Goal: Task Accomplishment & Management: Use online tool/utility

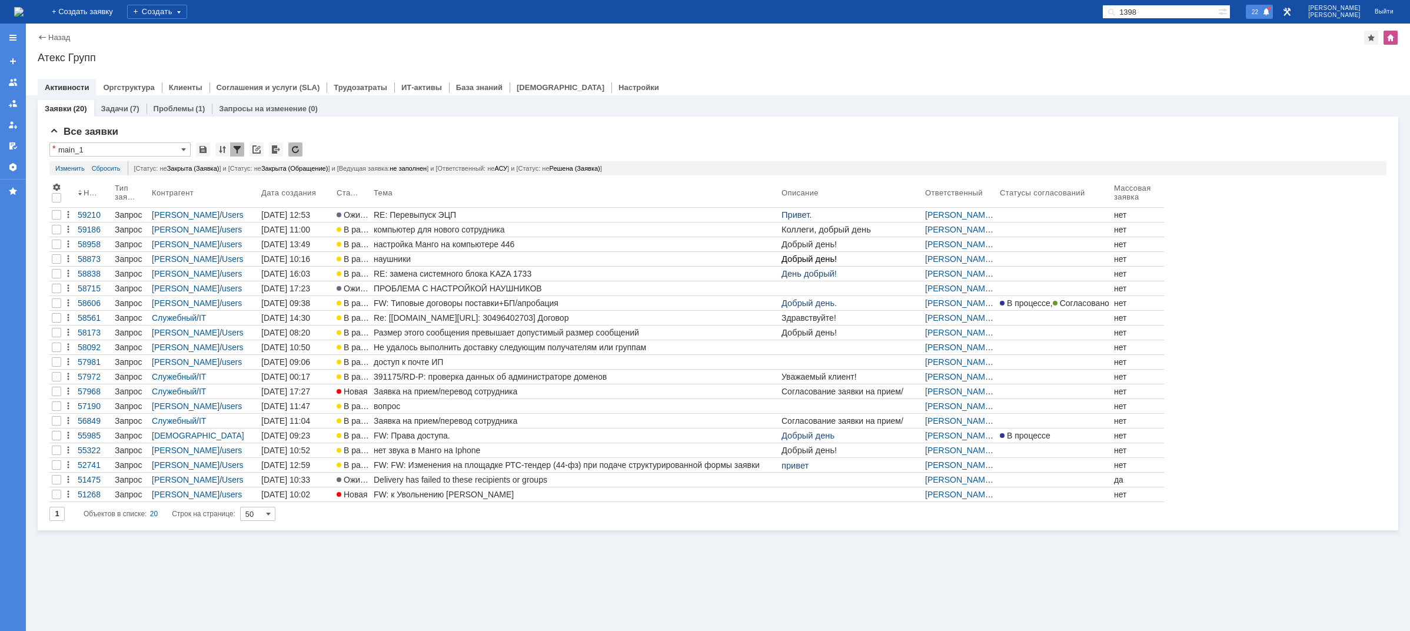
click at [1267, 6] on div "22" at bounding box center [1259, 12] width 27 height 14
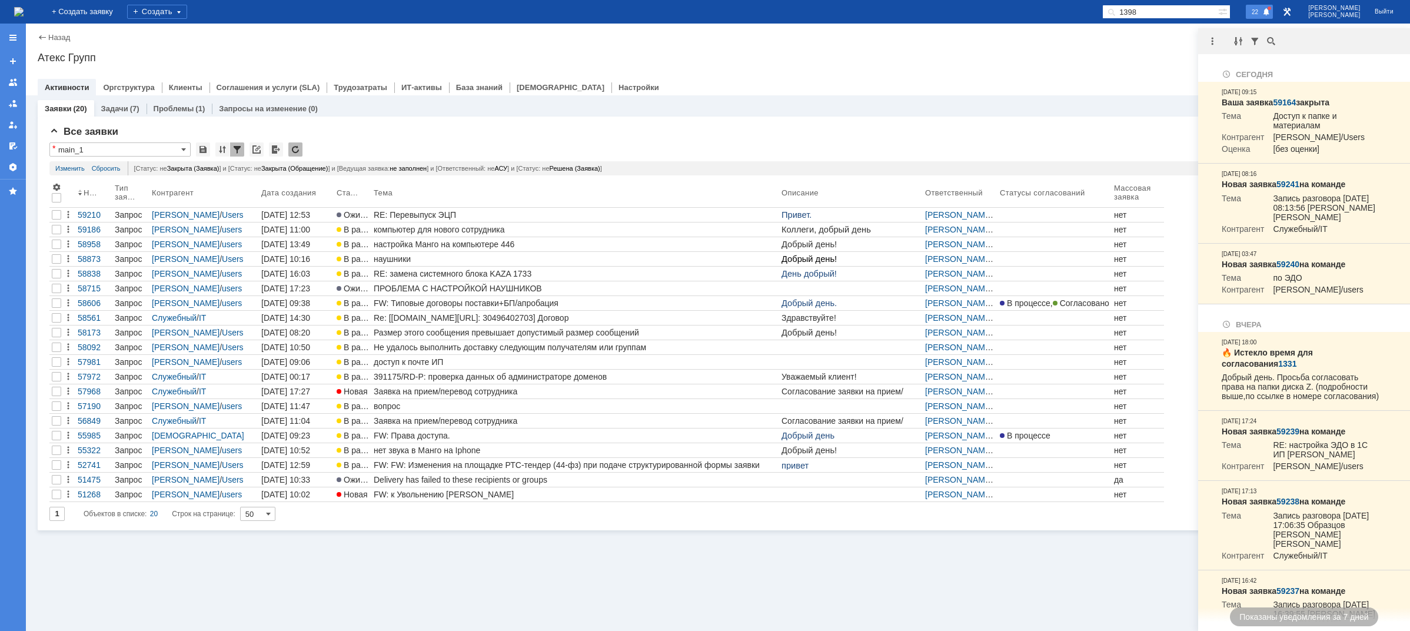
click at [1220, 30] on div at bounding box center [1304, 41] width 212 height 26
click at [1217, 41] on div at bounding box center [1212, 41] width 14 height 14
click at [1227, 76] on div "Отметить уведомления прочитанными" at bounding box center [1293, 71] width 172 height 18
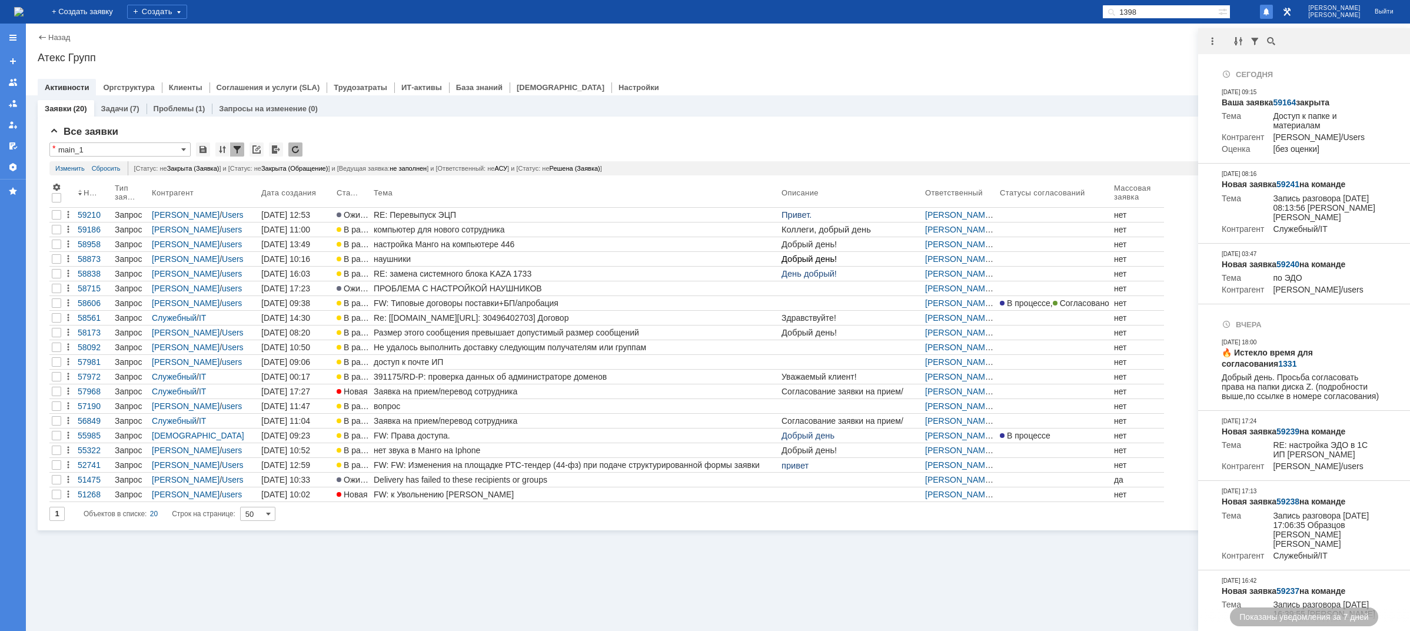
click at [1149, 81] on div "Активности Оргструктура Клиенты Соглашения и услуги (SLA) Трудозатраты ИТ-актив…" at bounding box center [718, 87] width 1360 height 16
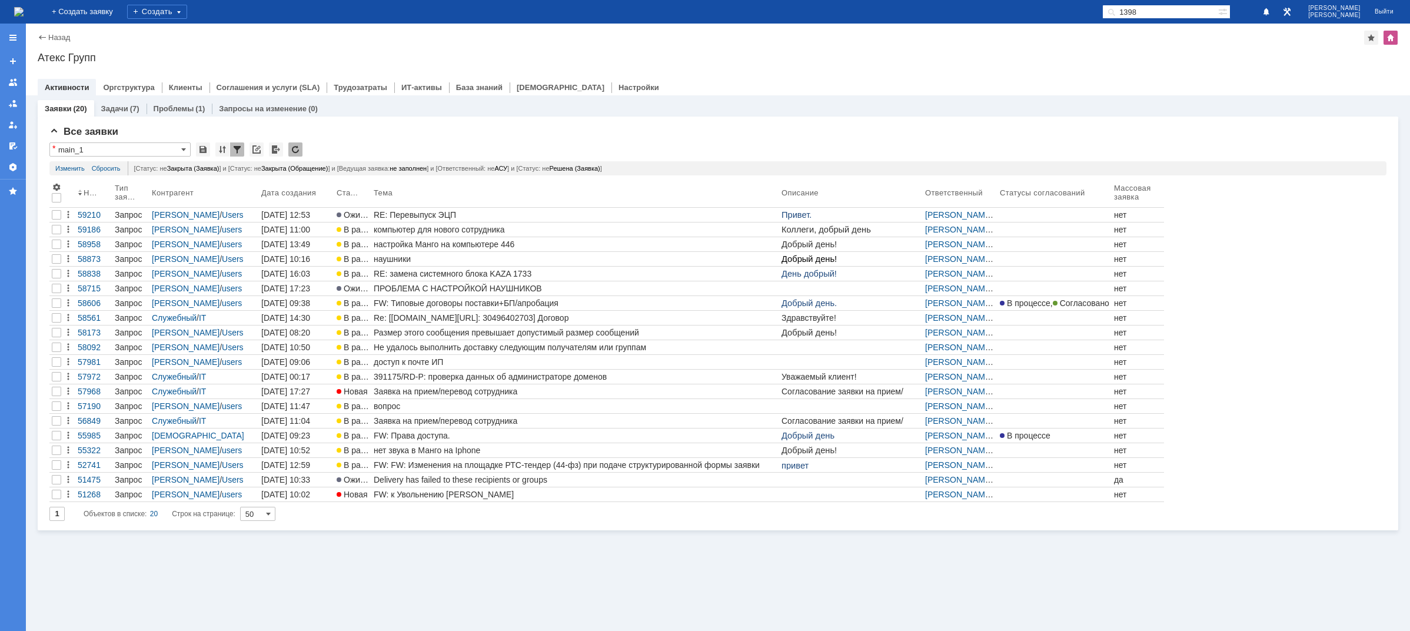
click at [24, 16] on img at bounding box center [18, 11] width 9 height 9
click at [1270, 12] on span at bounding box center [1266, 12] width 8 height 9
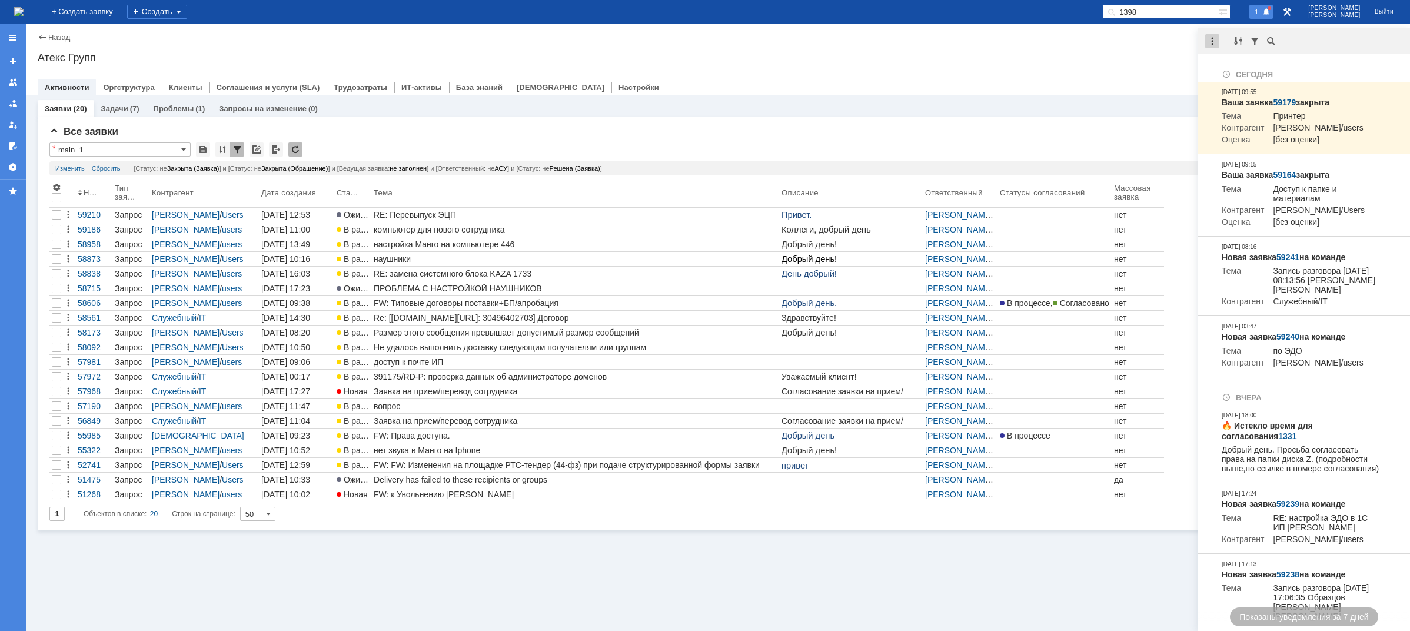
click at [1213, 39] on div at bounding box center [1212, 41] width 14 height 14
click at [1239, 65] on div "Отметить уведомления прочитанными" at bounding box center [1293, 71] width 172 height 18
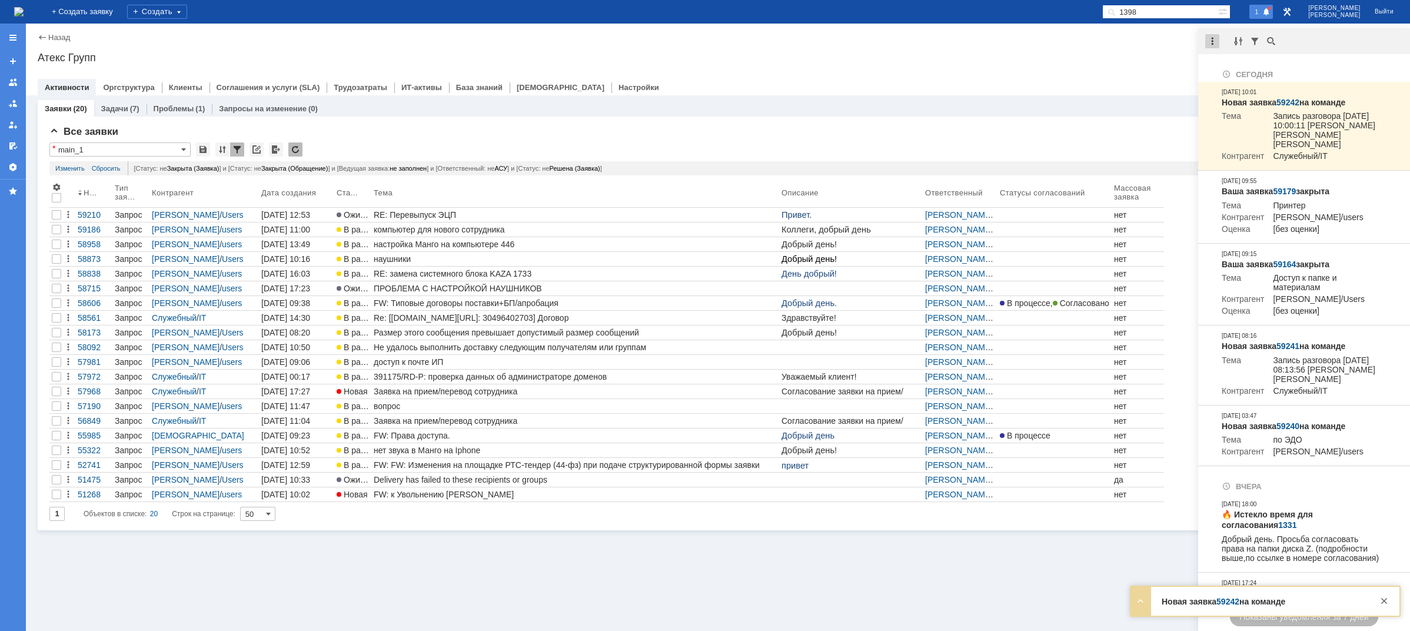
click at [1213, 45] on div at bounding box center [1212, 41] width 14 height 14
click at [1248, 70] on div "Отметить уведомления прочитанными" at bounding box center [1294, 71] width 158 height 8
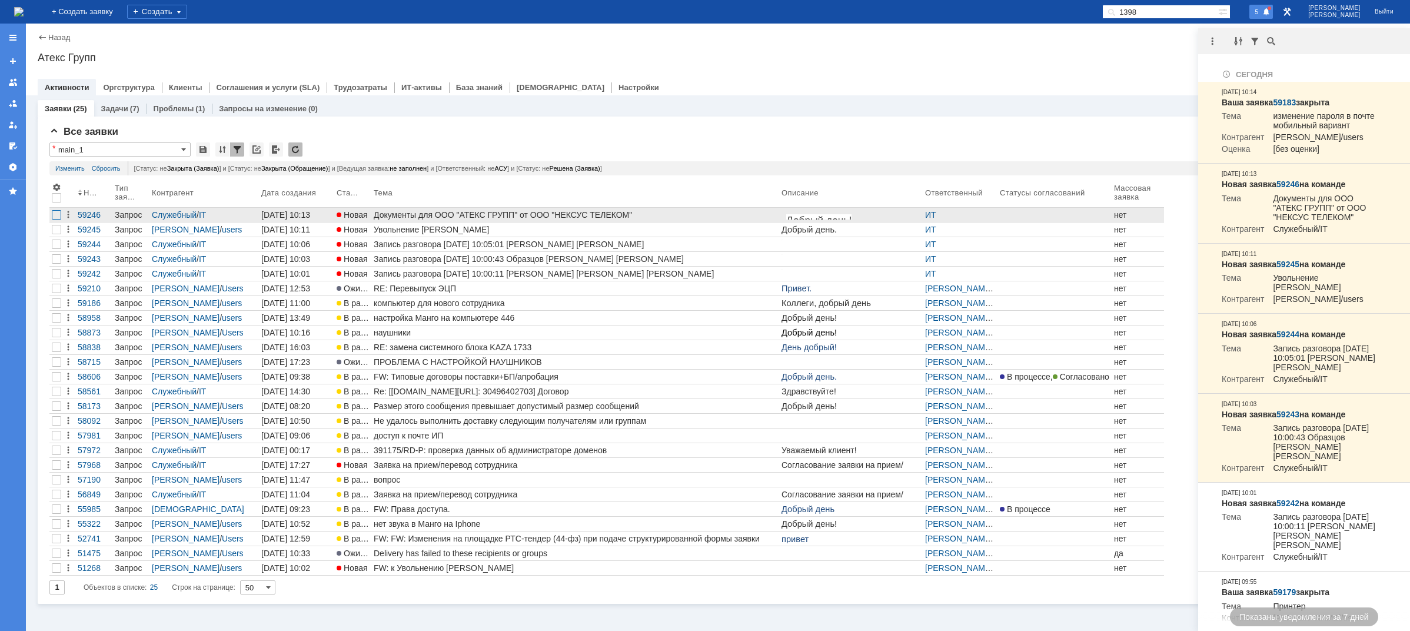
click at [55, 216] on div at bounding box center [56, 214] width 9 height 9
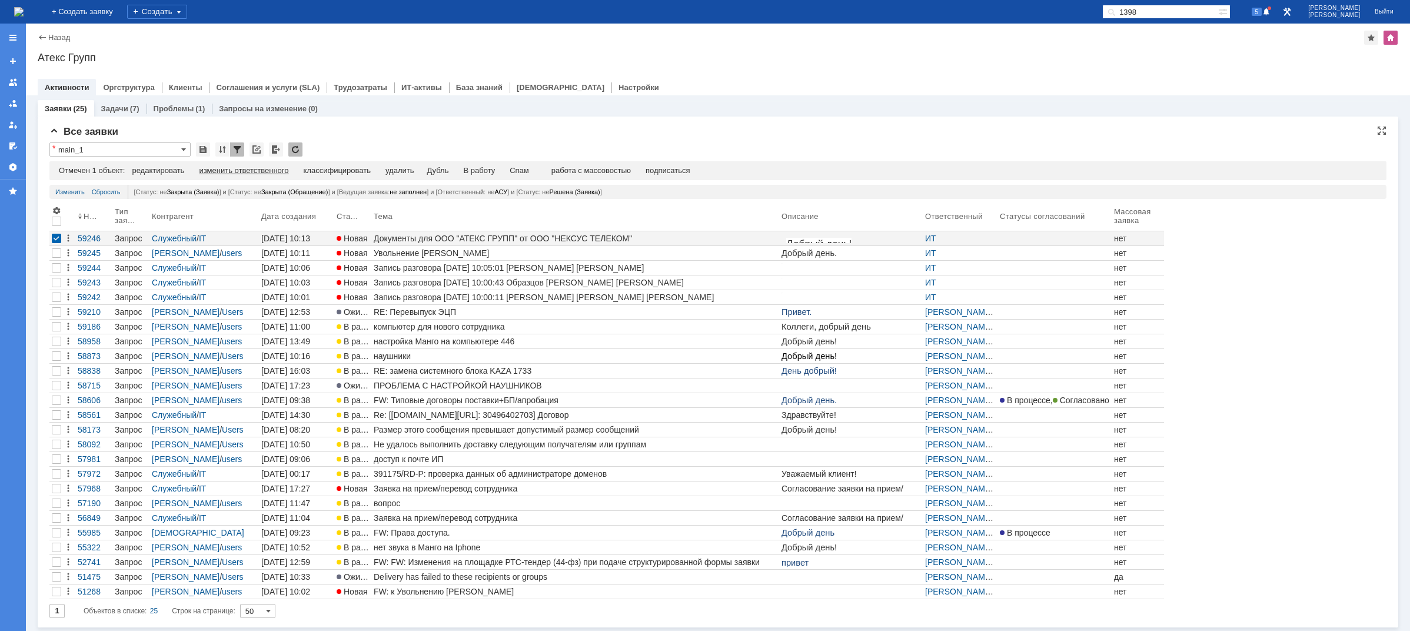
click at [214, 167] on div "изменить ответственного" at bounding box center [243, 170] width 89 height 9
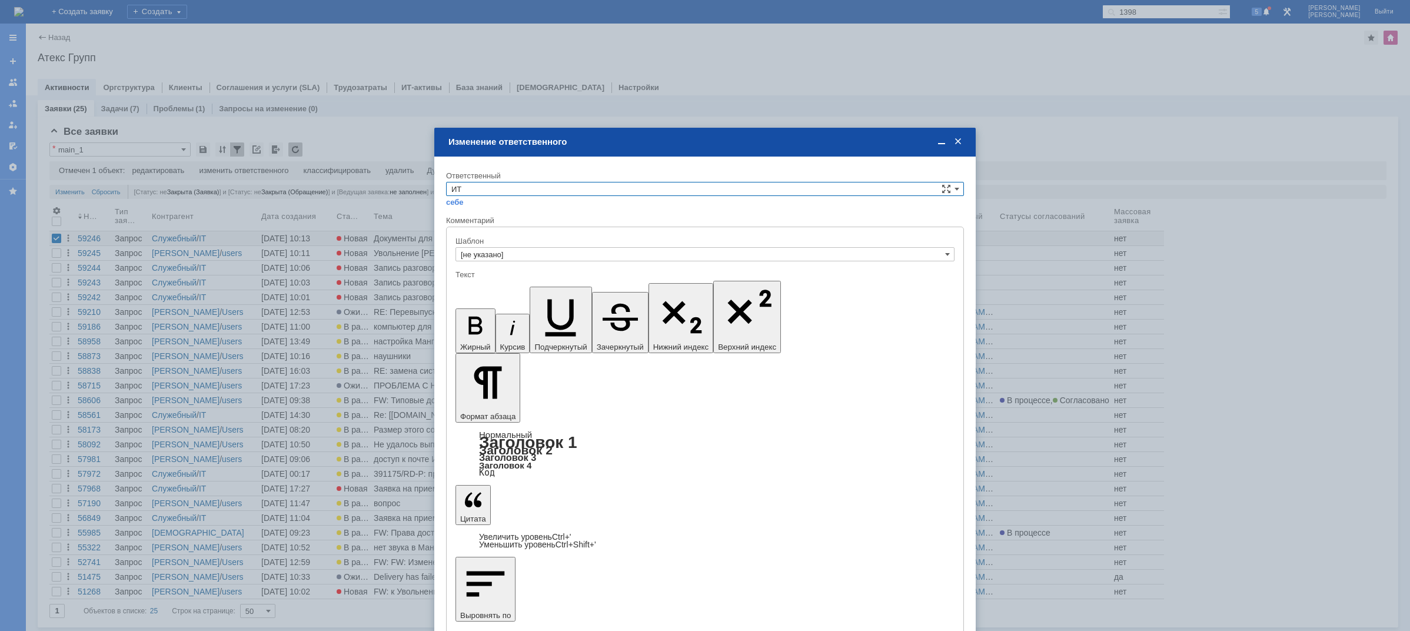
click at [494, 178] on div "Ответственный" at bounding box center [703, 176] width 515 height 8
click at [494, 185] on input "ИТ" at bounding box center [705, 189] width 518 height 14
click at [488, 286] on span "АСУ" at bounding box center [704, 286] width 507 height 9
type input "АСУ"
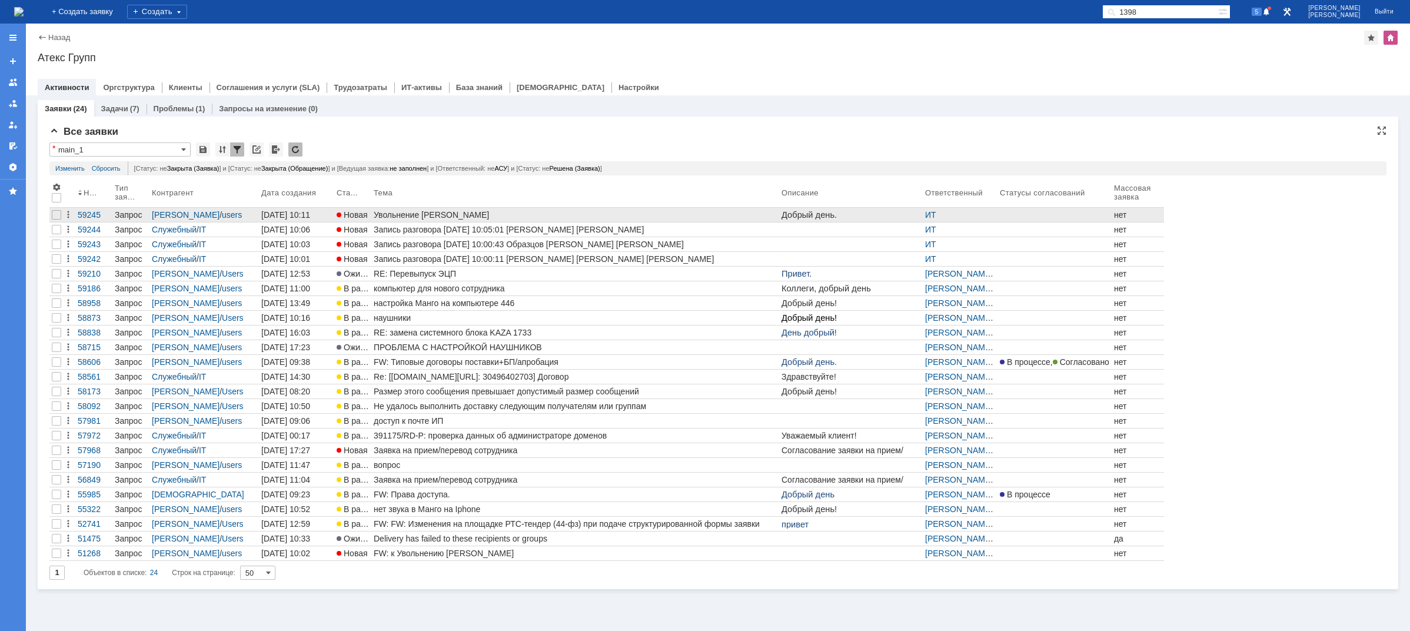
click at [446, 210] on div "Увольнение [PERSON_NAME]" at bounding box center [575, 214] width 403 height 9
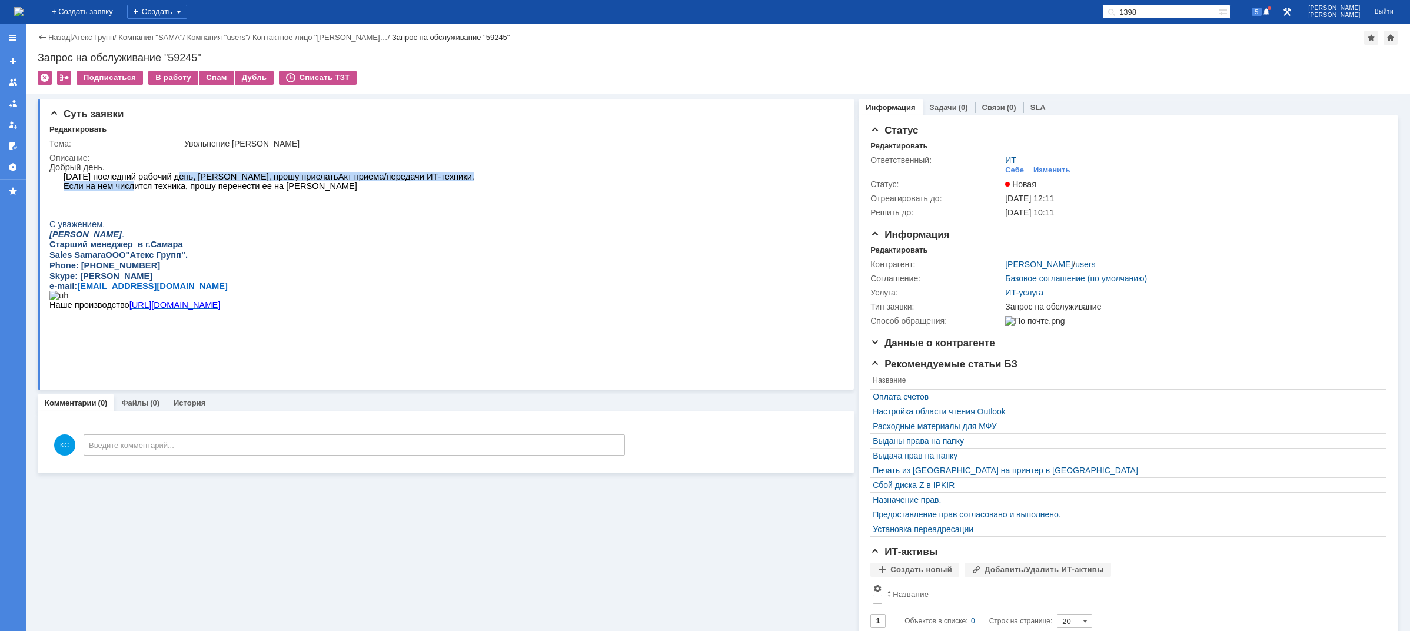
drag, startPoint x: 127, startPoint y: 184, endPoint x: 195, endPoint y: 177, distance: 68.7
click at [176, 177] on div "Добрый день. [DATE] последний рабочий день, [PERSON_NAME], прошу прислать [PERS…" at bounding box center [261, 249] width 425 height 175
click at [222, 181] on span "[DATE] последний рабочий день, [PERSON_NAME], прошу прислать" at bounding box center [201, 176] width 275 height 9
click at [177, 78] on div "В работу" at bounding box center [173, 78] width 50 height 14
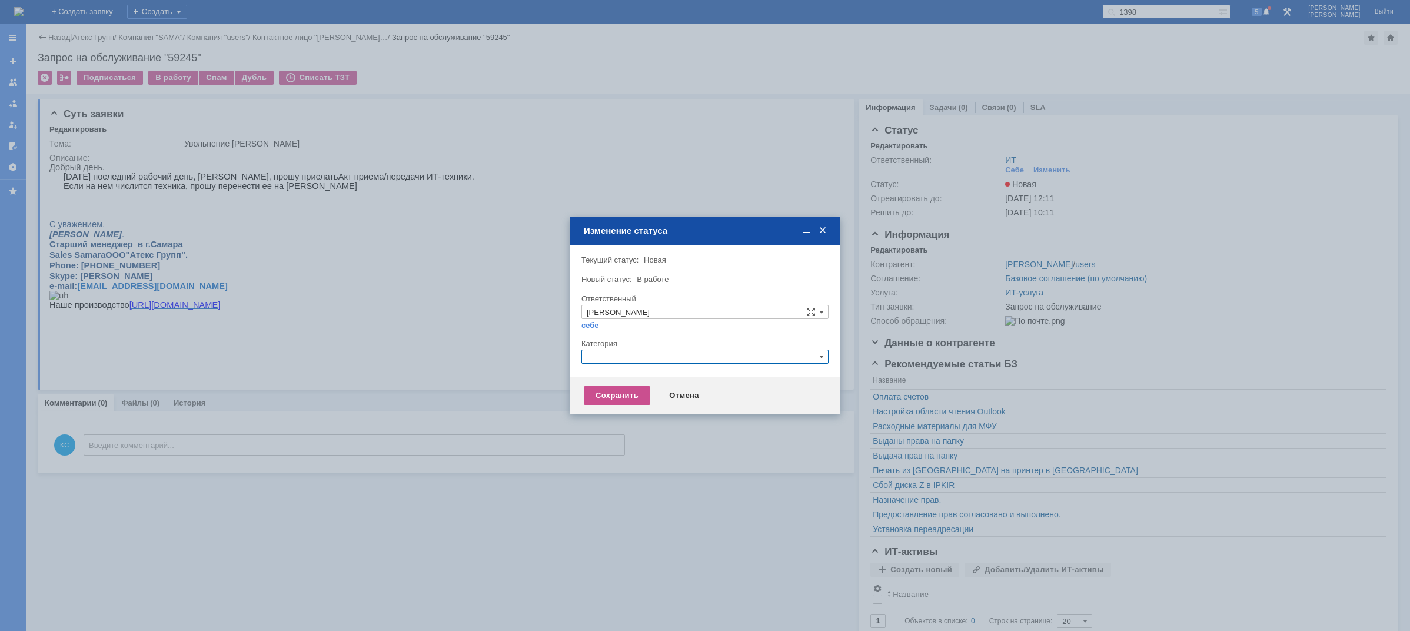
click at [638, 353] on input "text" at bounding box center [704, 357] width 247 height 14
click at [623, 411] on span "Прочее" at bounding box center [705, 411] width 237 height 9
click at [605, 398] on div "Сохранить" at bounding box center [617, 395] width 66 height 19
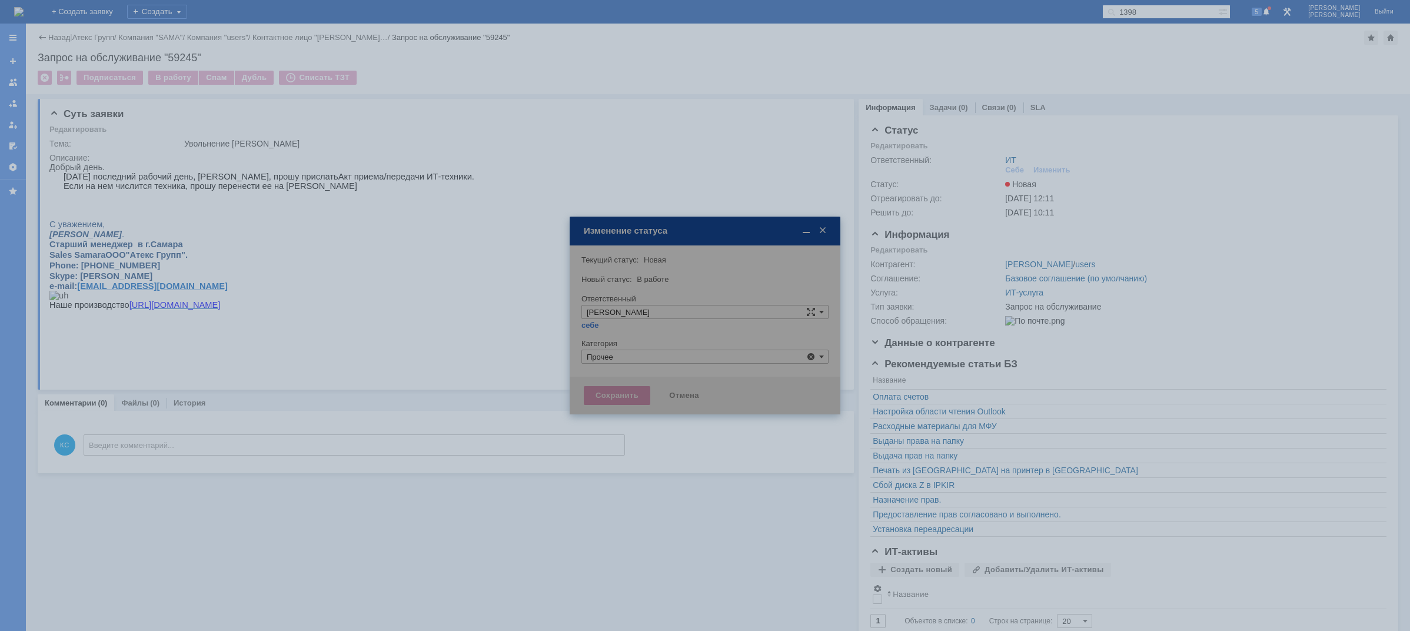
type input "Прочее"
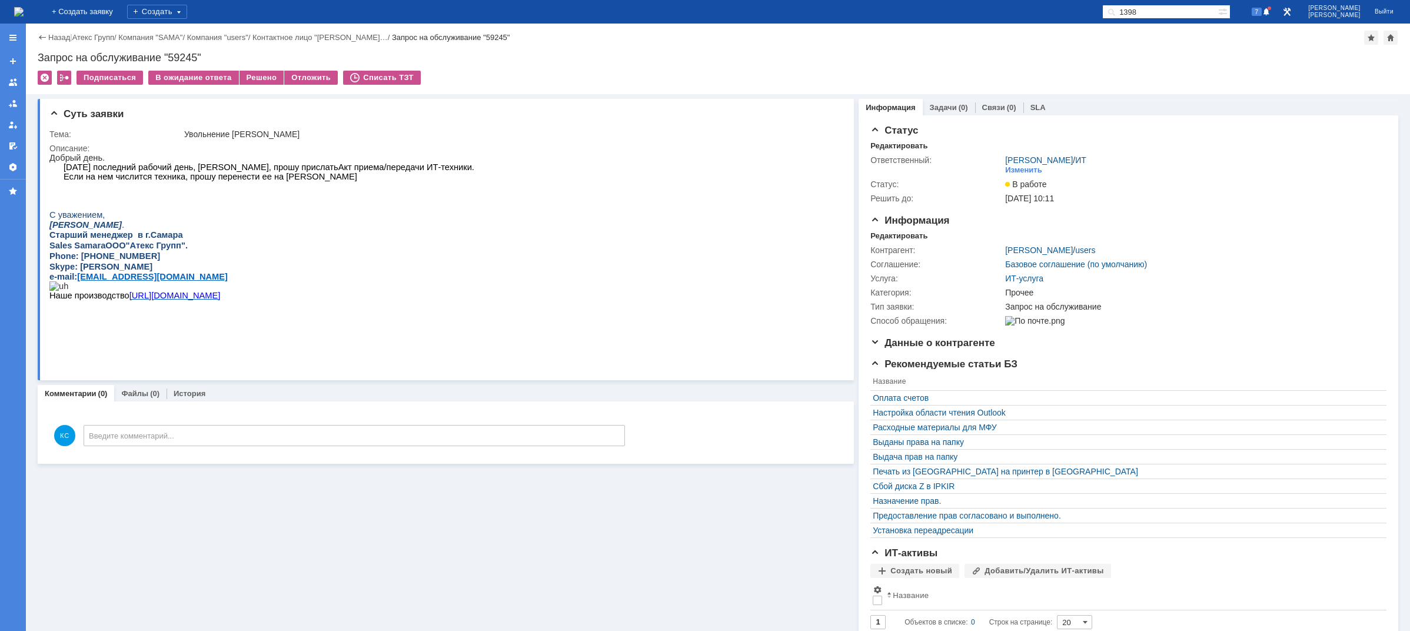
click at [24, 9] on img at bounding box center [18, 11] width 9 height 9
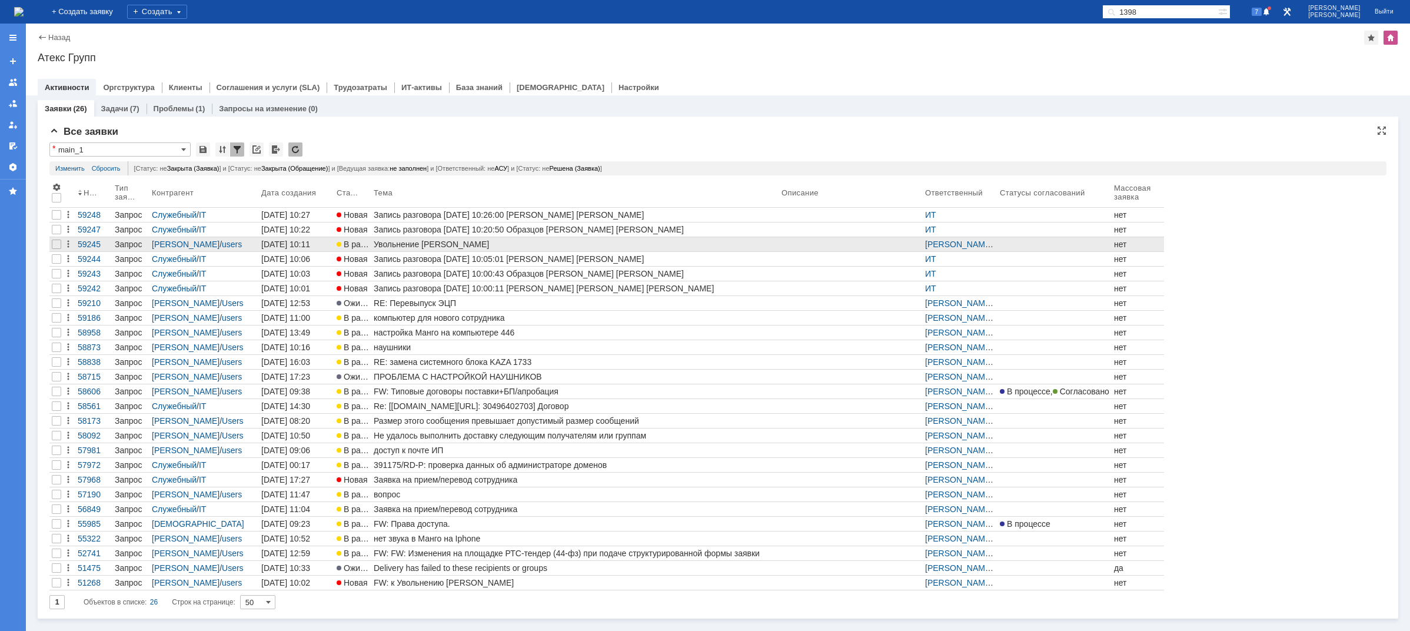
click at [417, 246] on div "Увольнение [PERSON_NAME]" at bounding box center [575, 243] width 403 height 9
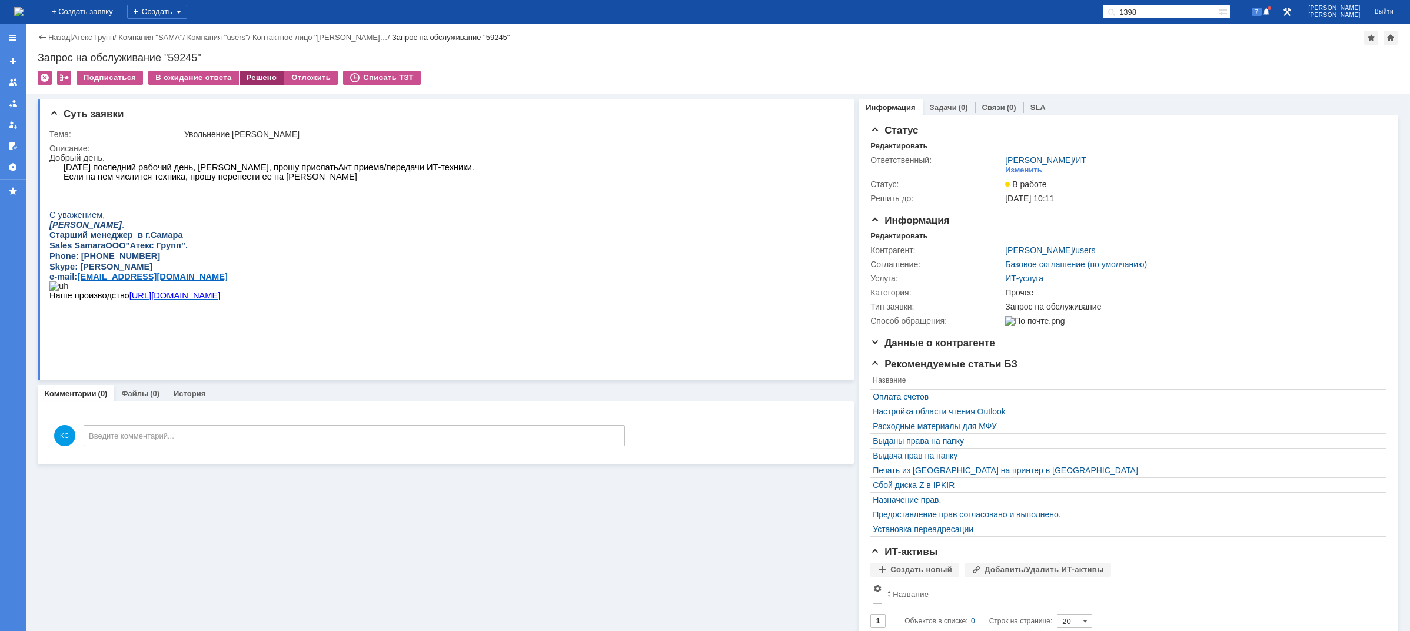
click at [258, 78] on div "Решено" at bounding box center [261, 78] width 45 height 14
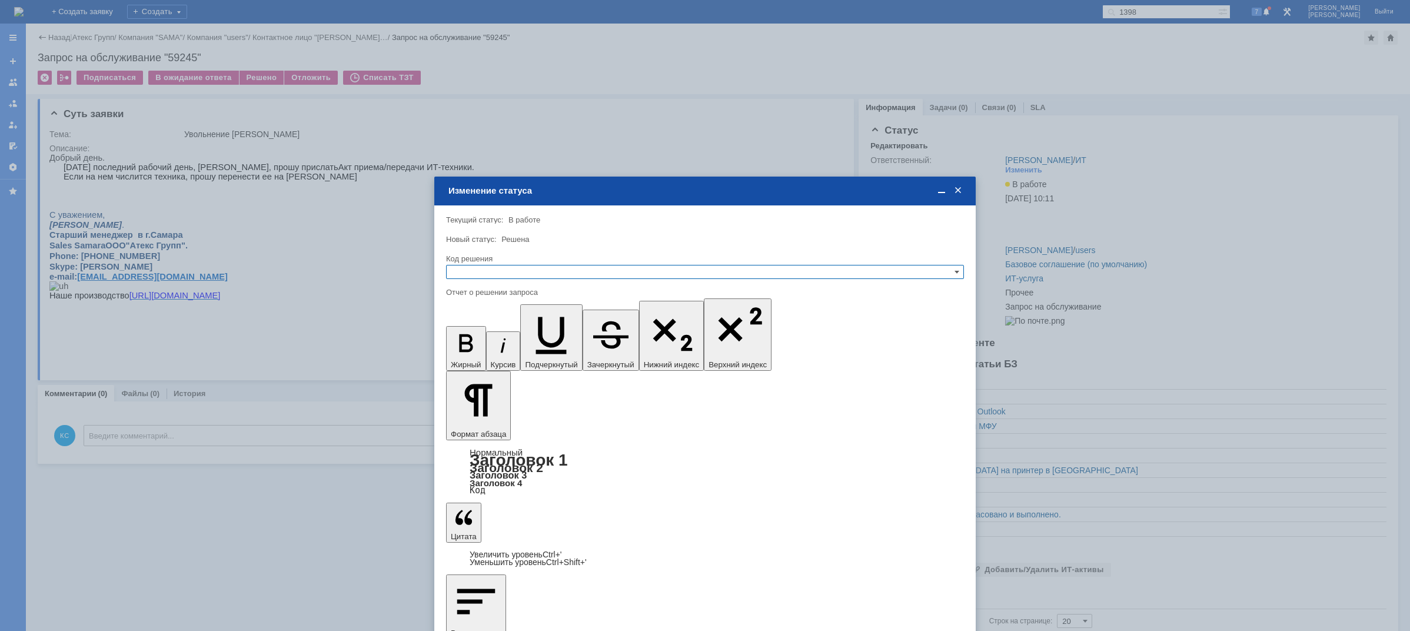
click at [511, 274] on input "text" at bounding box center [705, 272] width 518 height 14
click at [490, 328] on span "Решено" at bounding box center [704, 328] width 507 height 9
type input "Решено"
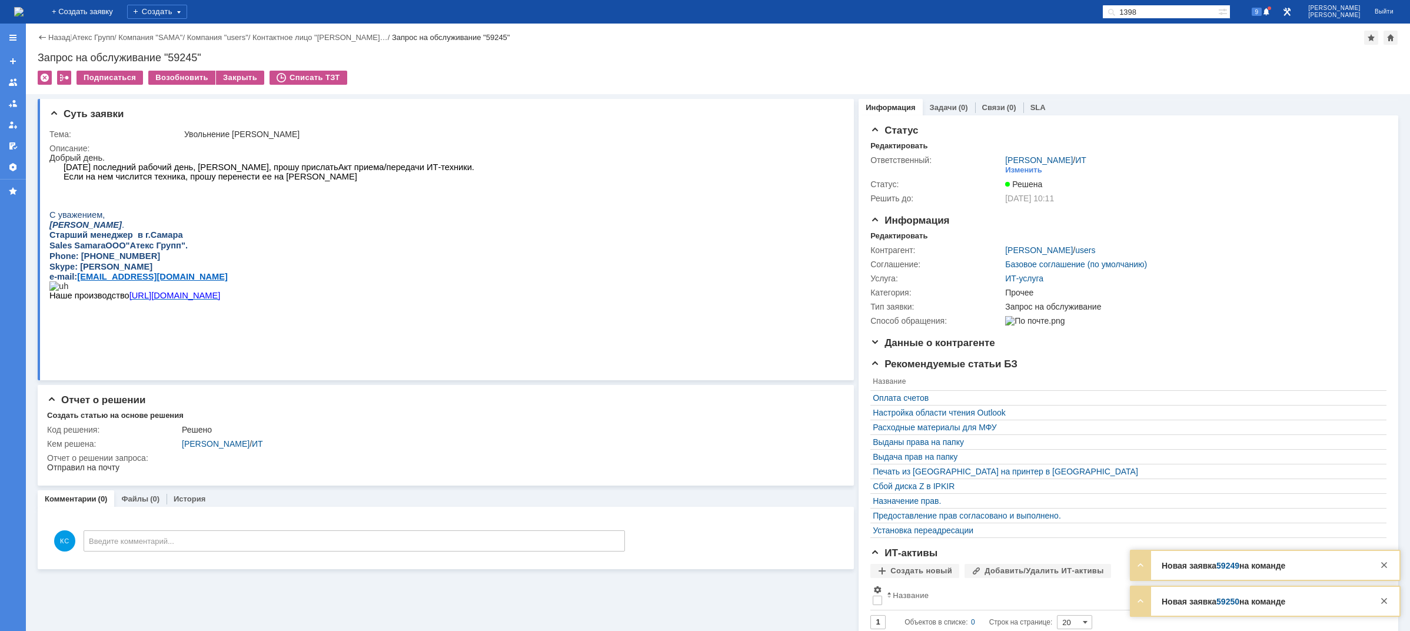
click at [24, 8] on img at bounding box center [18, 11] width 9 height 9
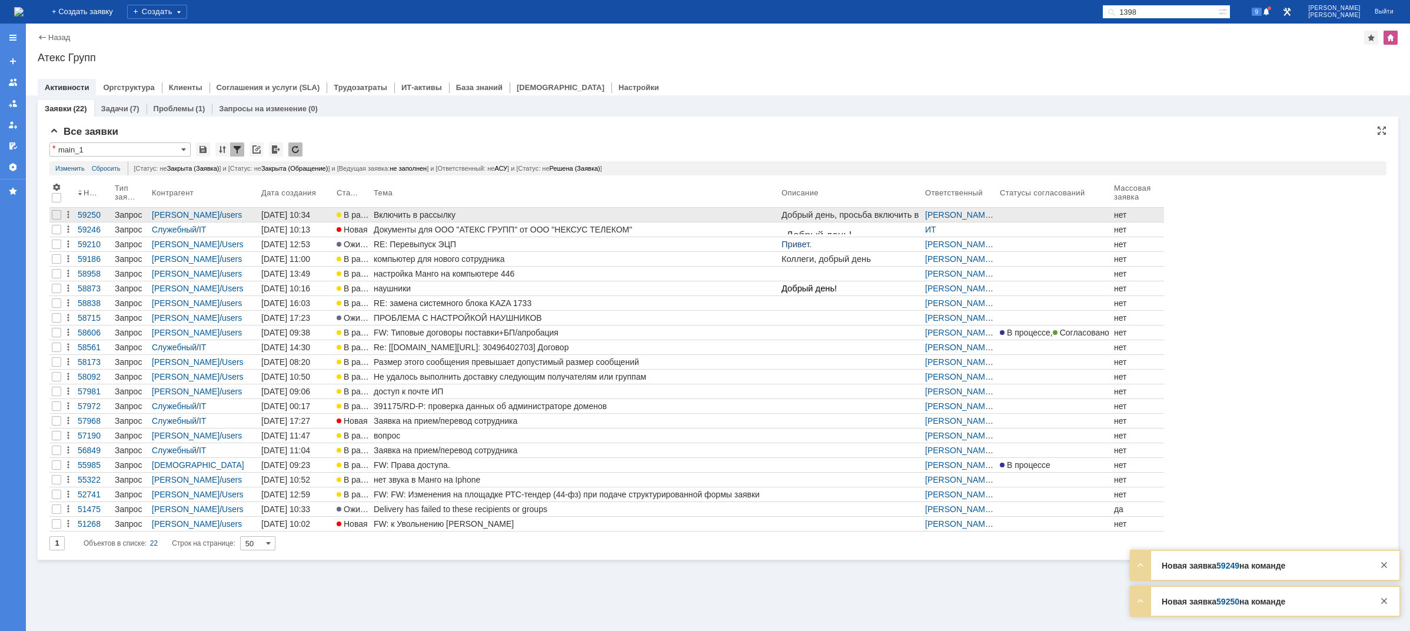
click at [394, 215] on div "Включить в рассылку" at bounding box center [575, 214] width 403 height 9
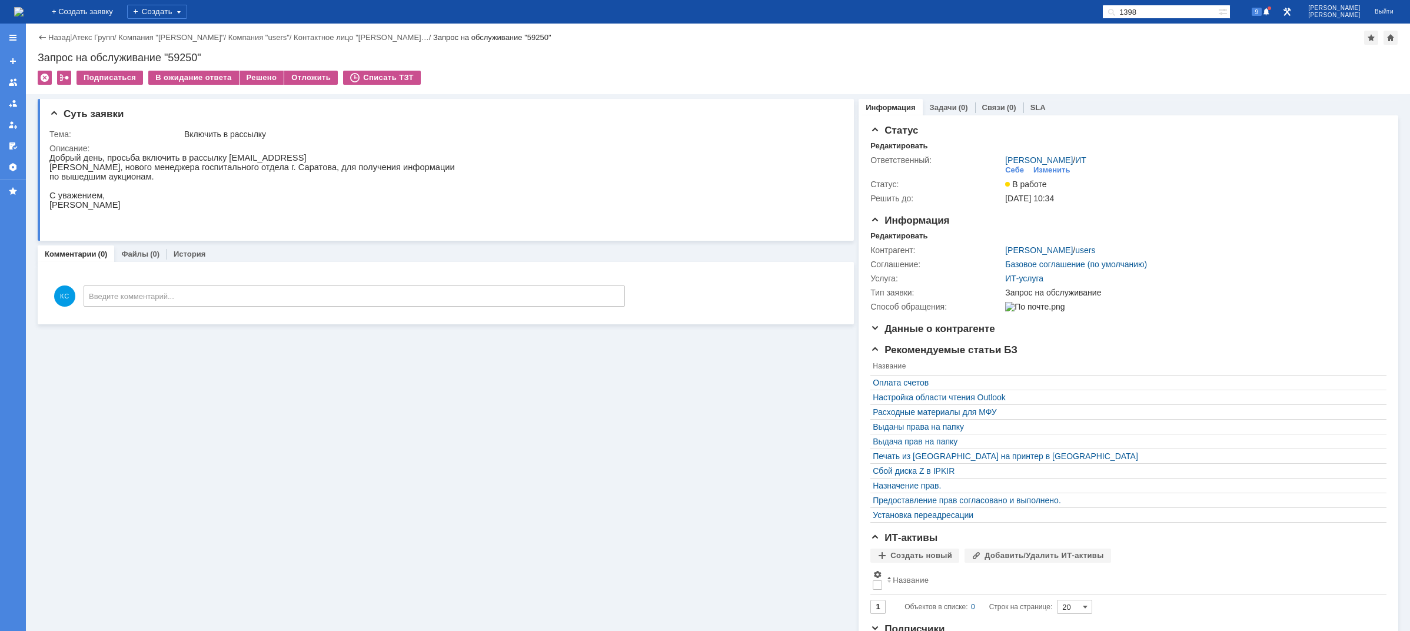
click at [24, 8] on img at bounding box center [18, 11] width 9 height 9
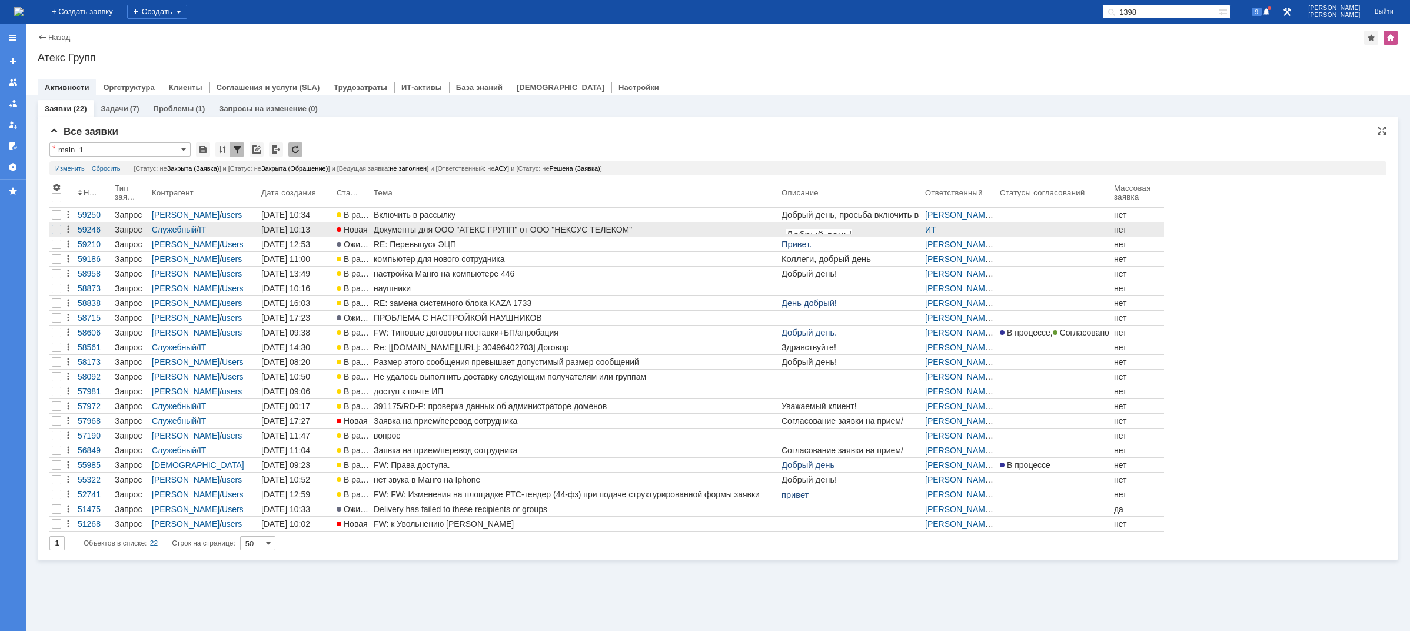
click at [59, 229] on div at bounding box center [56, 229] width 9 height 9
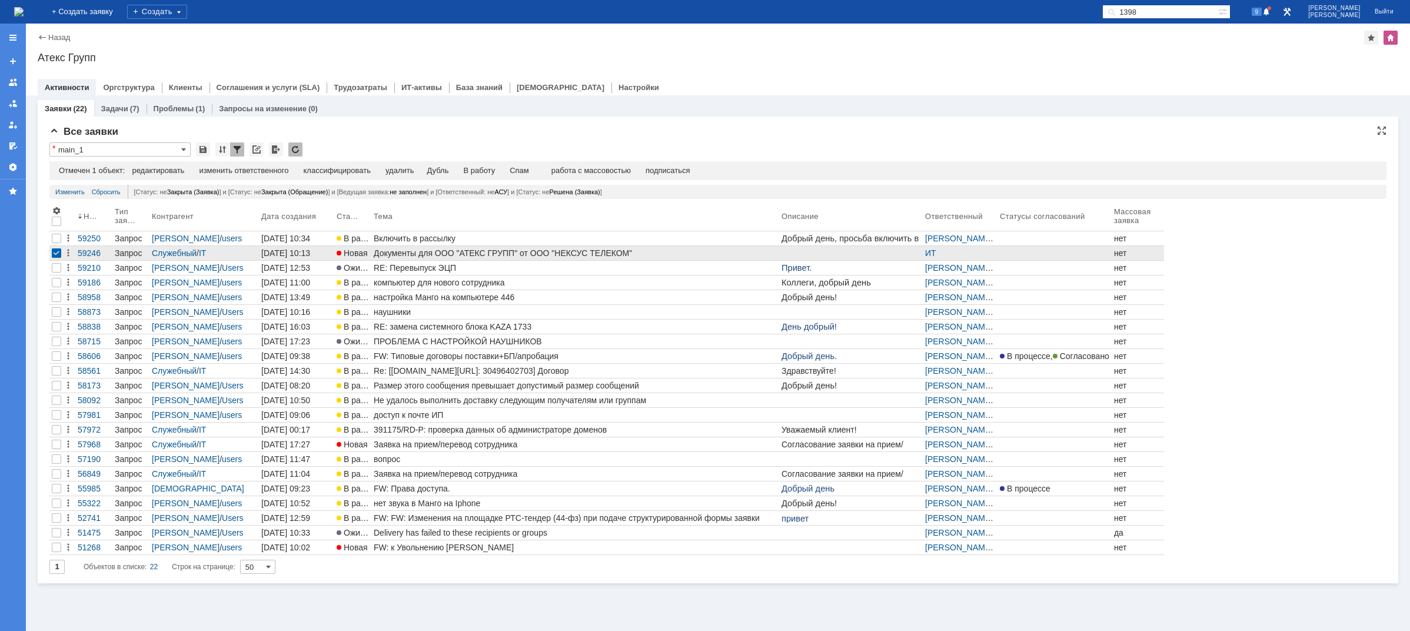
click at [444, 252] on div "Документы для ООО "АТЕКС ГРУПП" от ООО "НЕКСУС ТЕЛЕКОМ"" at bounding box center [575, 252] width 403 height 9
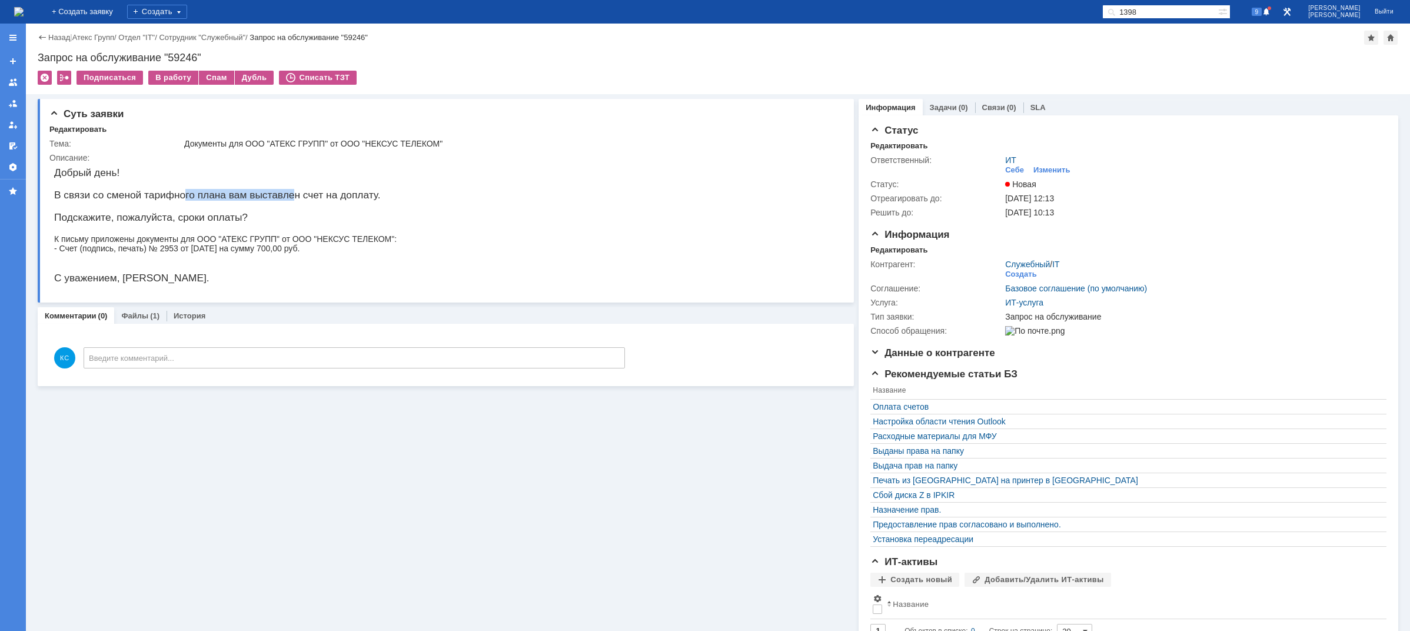
drag, startPoint x: 183, startPoint y: 197, endPoint x: 297, endPoint y: 193, distance: 113.6
click at [296, 193] on p "В связи со сменой тарифного плана вам выставлен счет на доплату." at bounding box center [225, 194] width 342 height 11
drag, startPoint x: 158, startPoint y: 214, endPoint x: 187, endPoint y: 215, distance: 28.9
click at [187, 215] on p "Подскажите, пожалуйста, сроки оплаты?" at bounding box center [225, 217] width 342 height 11
drag, startPoint x: 148, startPoint y: 195, endPoint x: 192, endPoint y: 195, distance: 44.1
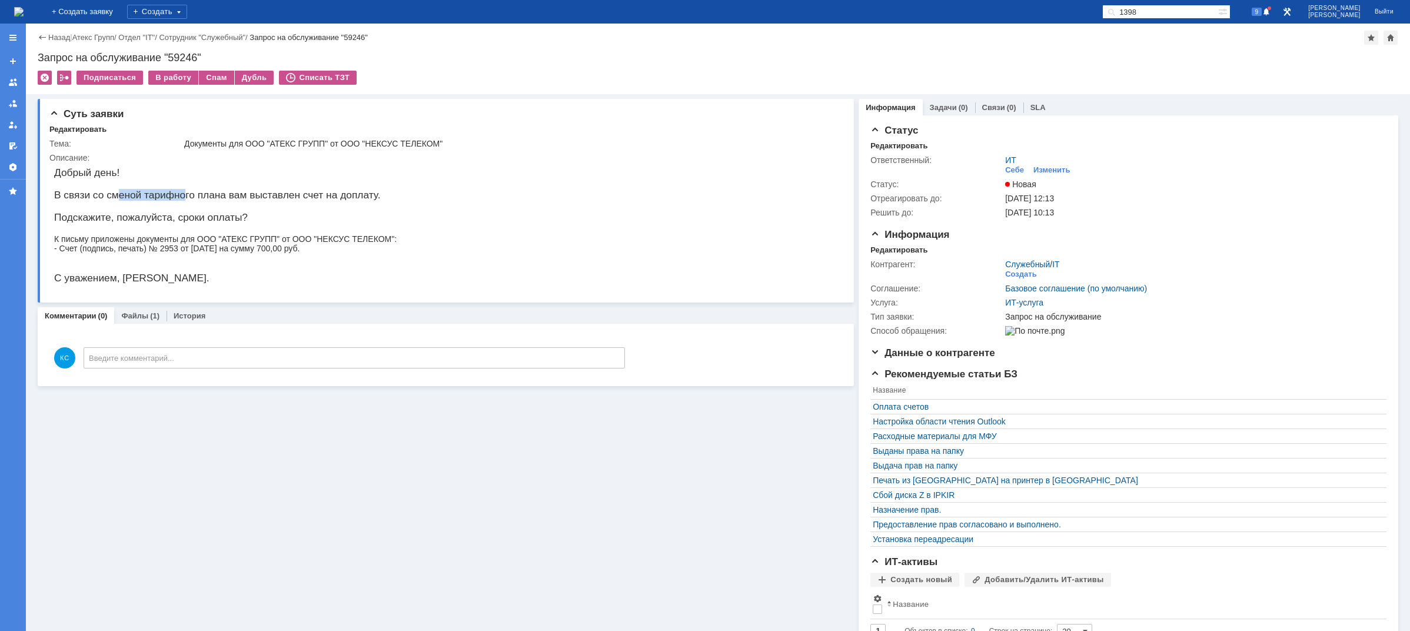
click at [187, 195] on p "В связи со сменой тарифного плана вам выставлен счет на доплату." at bounding box center [225, 194] width 342 height 11
drag, startPoint x: 201, startPoint y: 193, endPoint x: 249, endPoint y: 191, distance: 48.3
click at [246, 191] on p "В связи со сменой тарифного плана вам выставлен счет на доплату." at bounding box center [225, 194] width 342 height 11
click at [312, 191] on p "В связи со сменой тарифного плана вам выставлен счет на доплату." at bounding box center [225, 194] width 342 height 11
click at [24, 12] on img at bounding box center [18, 11] width 9 height 9
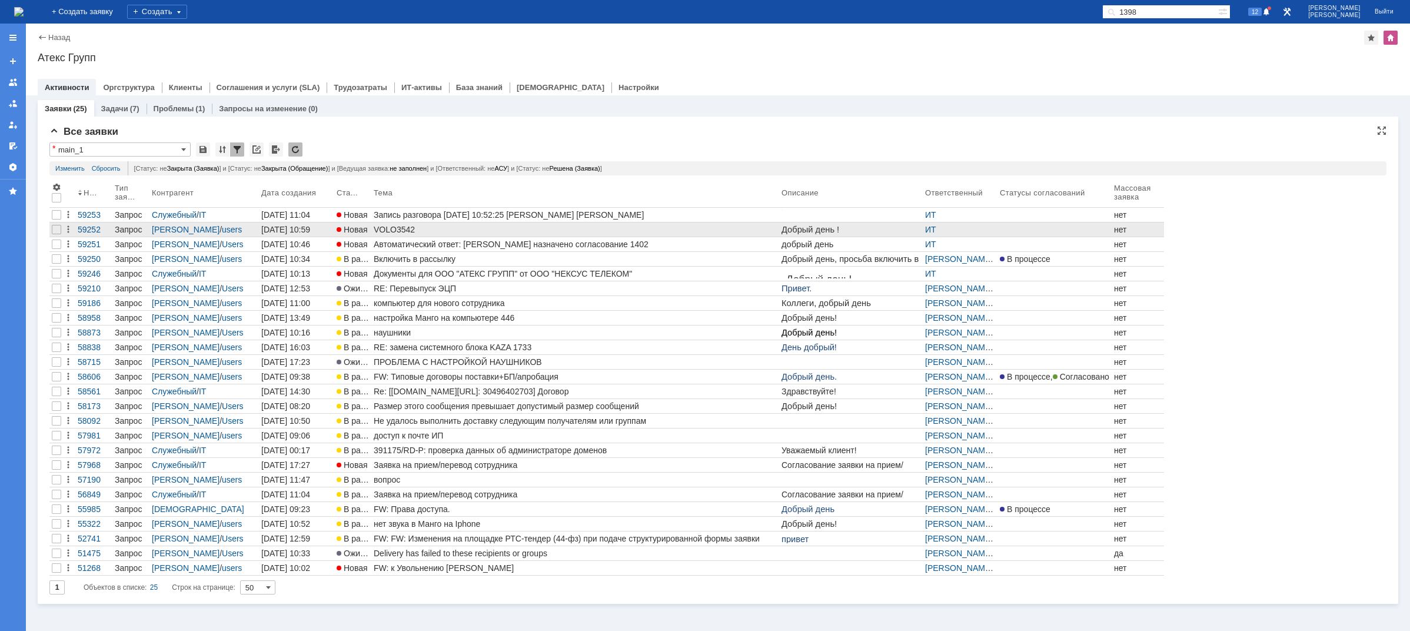
click at [396, 226] on div "VOLO3542" at bounding box center [575, 229] width 403 height 9
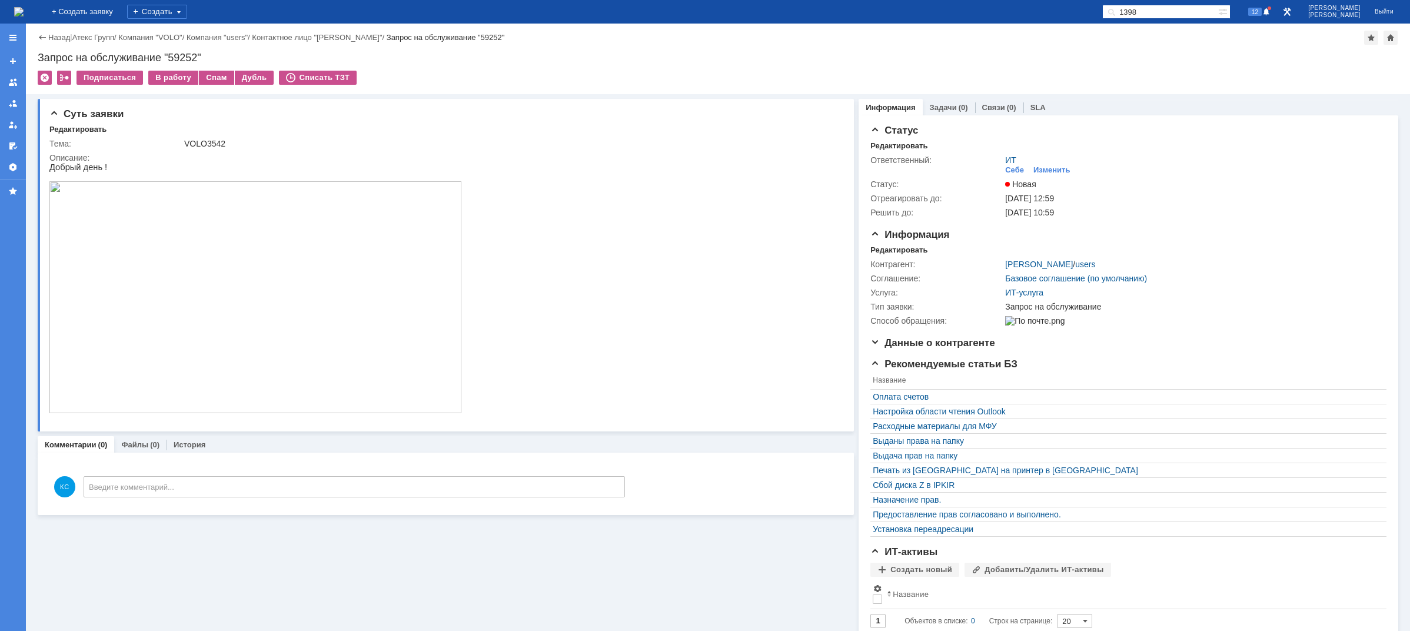
click at [24, 11] on img at bounding box center [18, 11] width 9 height 9
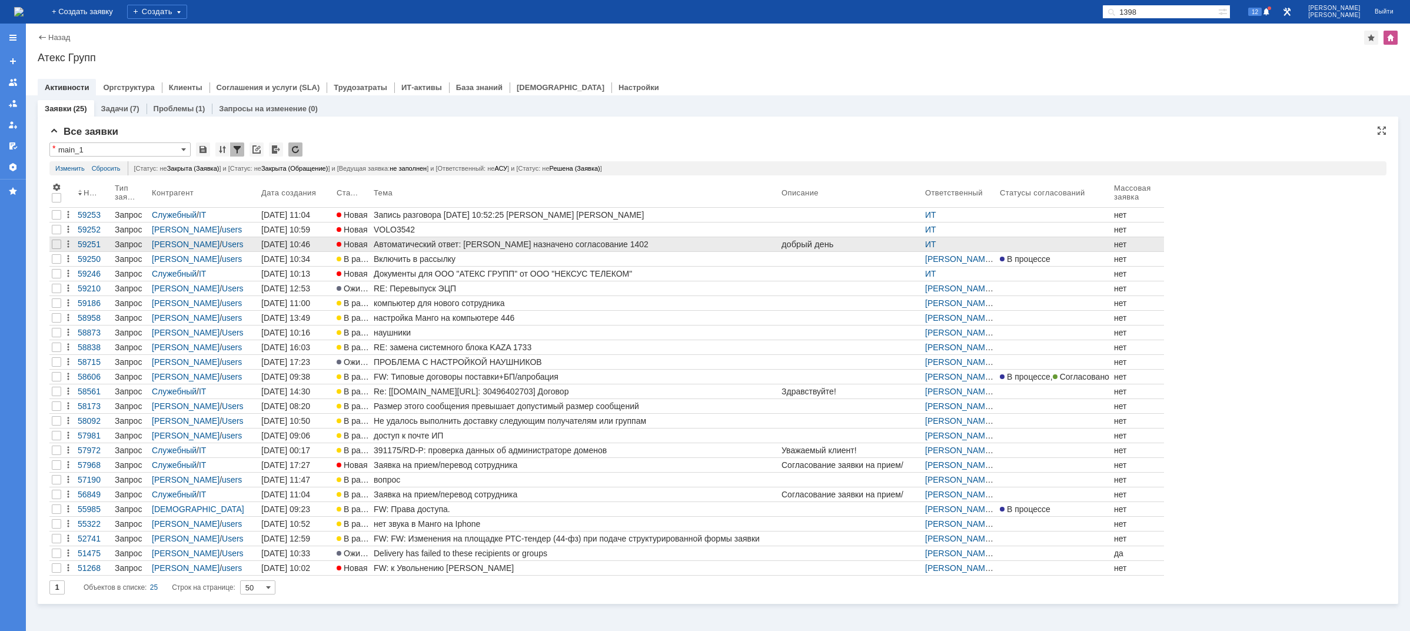
click at [449, 247] on div "Автоматический ответ: [PERSON_NAME] назначено согласование 1402" at bounding box center [575, 243] width 403 height 9
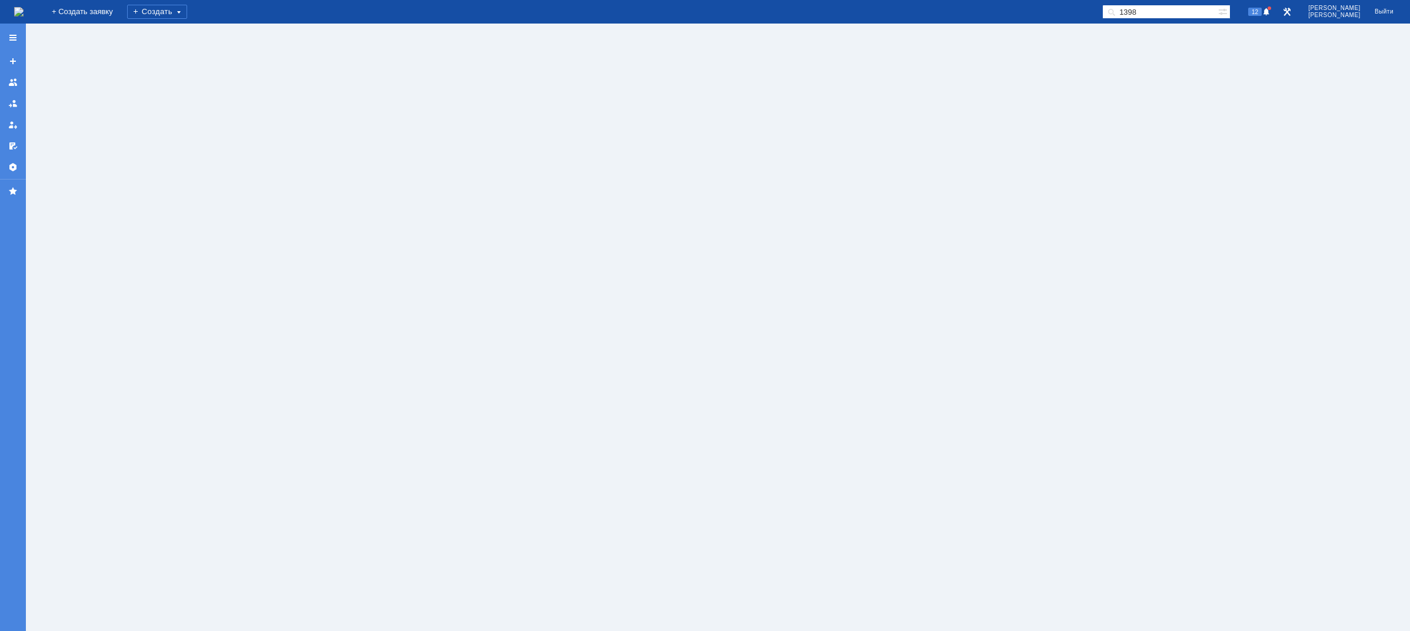
click at [24, 12] on img at bounding box center [18, 11] width 9 height 9
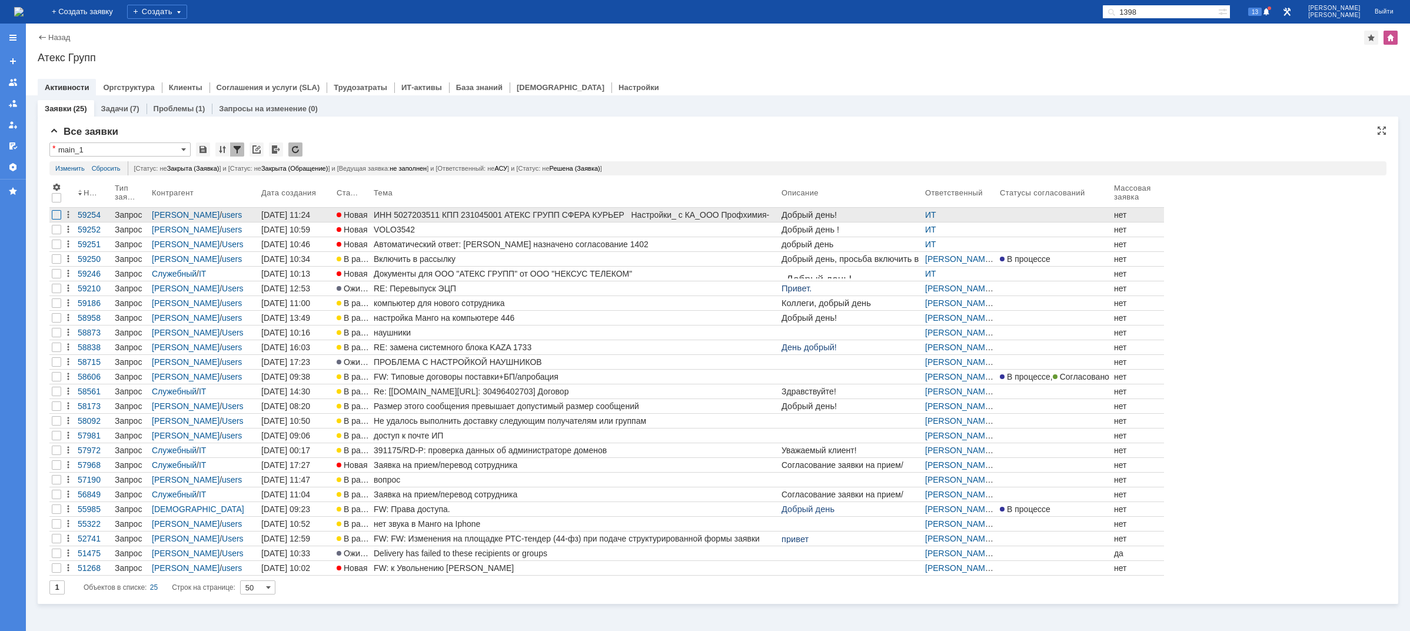
click at [59, 211] on div at bounding box center [56, 214] width 9 height 9
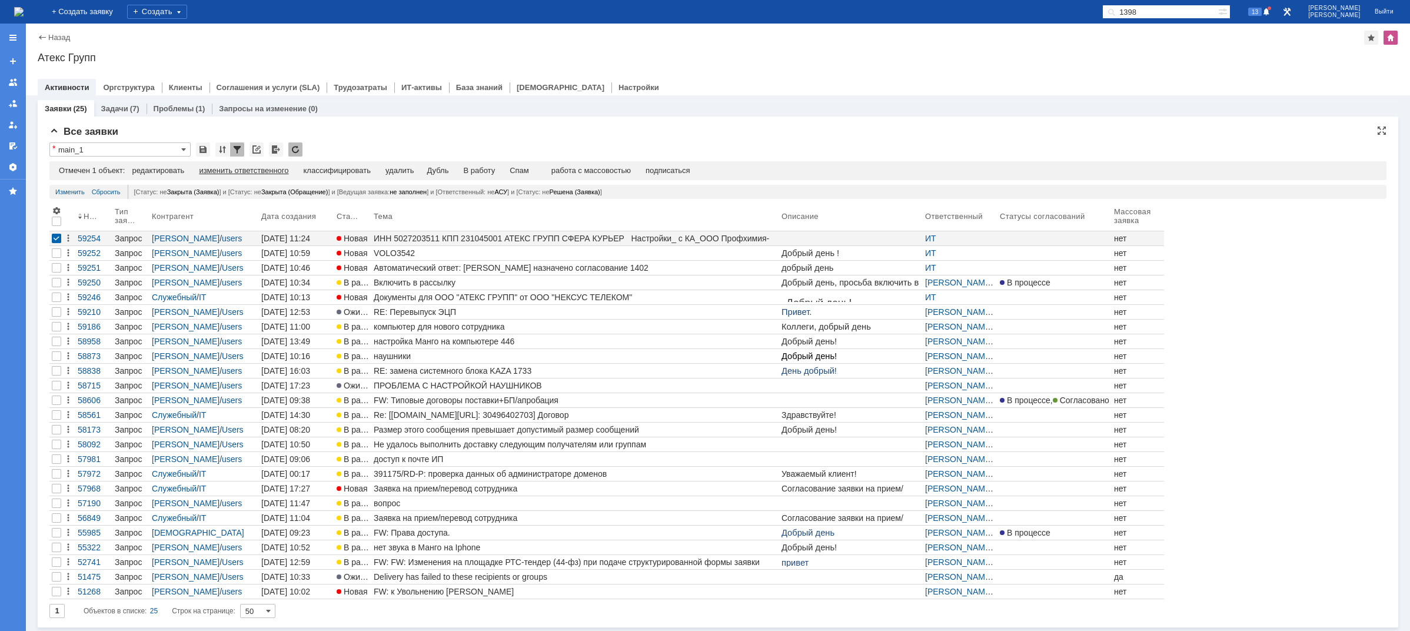
click at [205, 170] on div "изменить ответственного" at bounding box center [243, 170] width 89 height 9
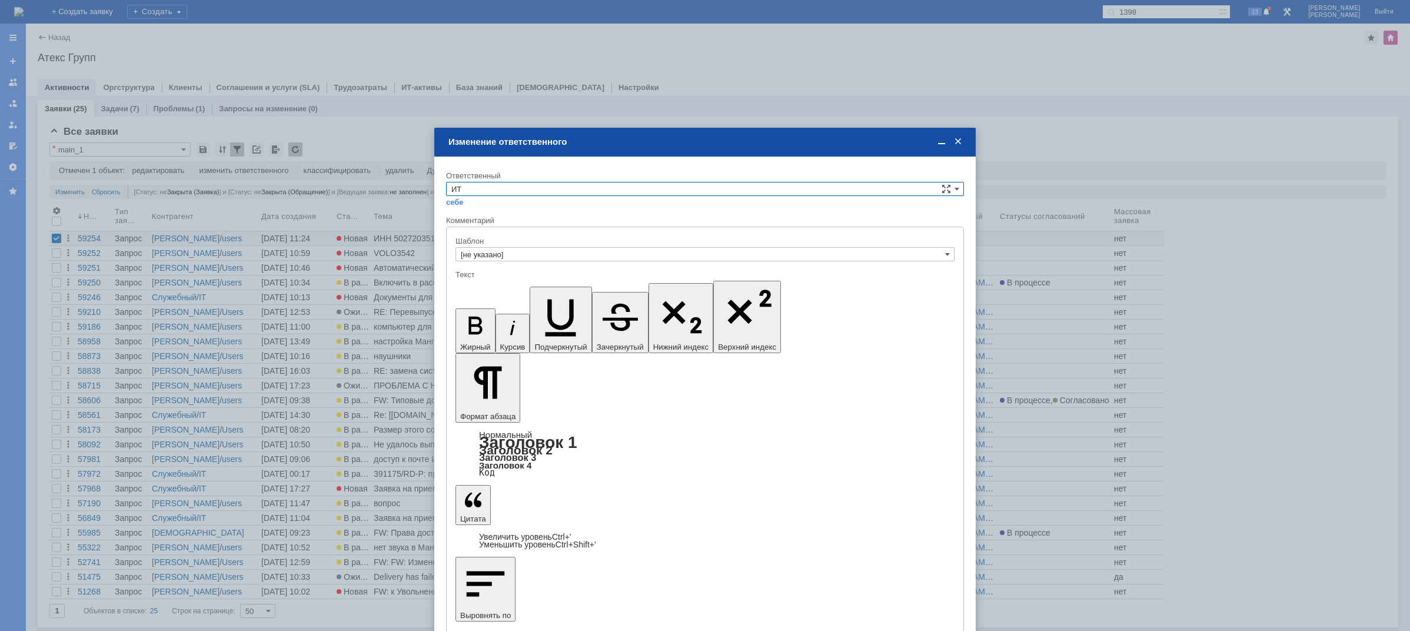
click at [487, 193] on input "ИТ" at bounding box center [705, 189] width 518 height 14
click at [478, 284] on span "АСУ" at bounding box center [704, 286] width 507 height 9
type input "АСУ"
